Goal: Find specific page/section: Find specific page/section

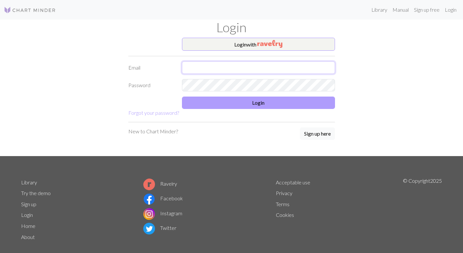
type input "[EMAIL_ADDRESS][DOMAIN_NAME]"
click at [245, 100] on button "Login" at bounding box center [258, 103] width 153 height 12
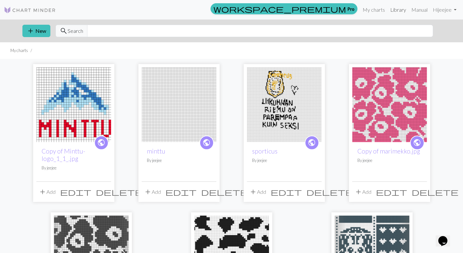
click at [401, 8] on link "Library" at bounding box center [398, 9] width 21 height 13
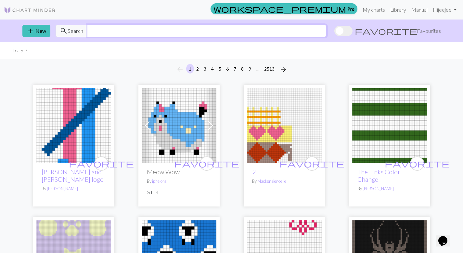
click at [248, 30] on input "text" at bounding box center [207, 31] width 240 height 12
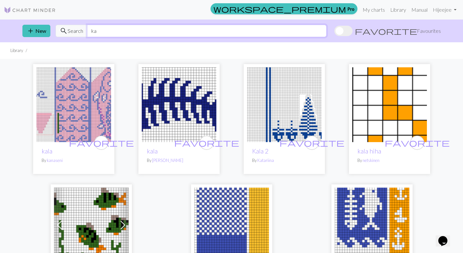
type input "k"
type input "fish"
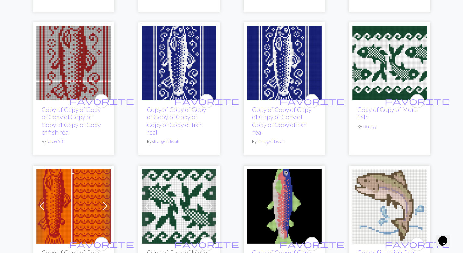
scroll to position [497, 0]
